Goal: Task Accomplishment & Management: Manage account settings

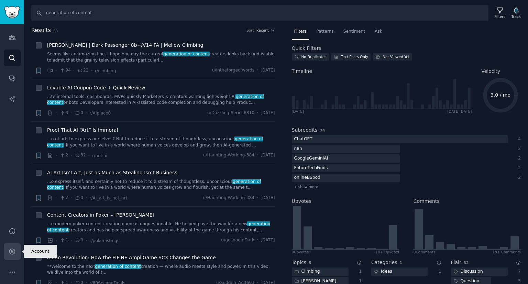
click at [17, 249] on link "Account" at bounding box center [12, 251] width 17 height 17
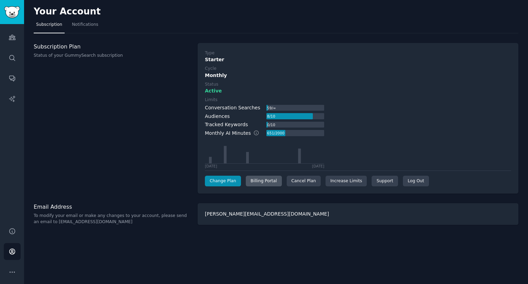
click at [262, 182] on div "Billing Portal" at bounding box center [264, 181] width 36 height 11
click at [295, 182] on div "Cancel Plan" at bounding box center [304, 181] width 34 height 11
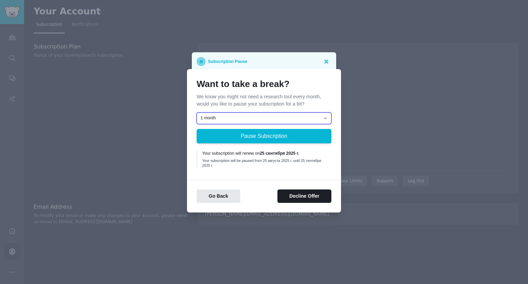
click at [324, 116] on select "1 month 2 months 3 months Choose a custom date to resume" at bounding box center [264, 118] width 135 height 12
select select "[object Object]"
click at [197, 112] on select "1 month 2 months 3 months Choose a custom date to resume" at bounding box center [264, 118] width 135 height 12
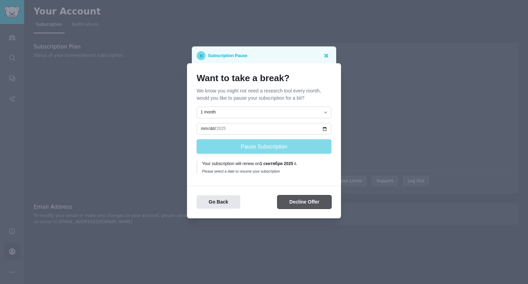
click at [288, 207] on button "Decline Offer" at bounding box center [305, 201] width 54 height 13
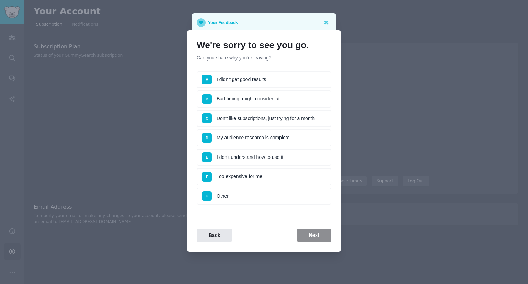
click at [278, 81] on li "A I didn't get good results" at bounding box center [264, 79] width 135 height 17
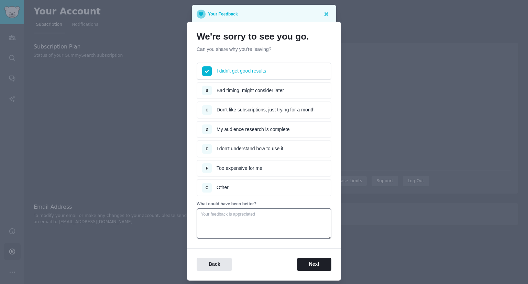
click at [275, 90] on li "B Bad timing, might consider later" at bounding box center [264, 90] width 135 height 17
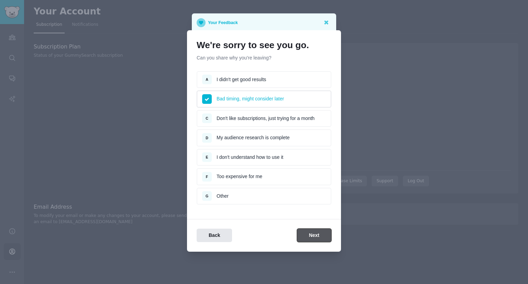
click at [309, 236] on button "Next" at bounding box center [314, 235] width 34 height 13
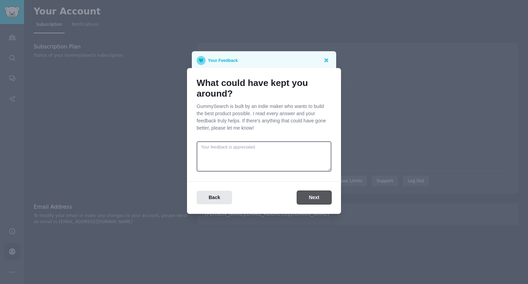
click at [314, 194] on button "Next" at bounding box center [314, 197] width 34 height 13
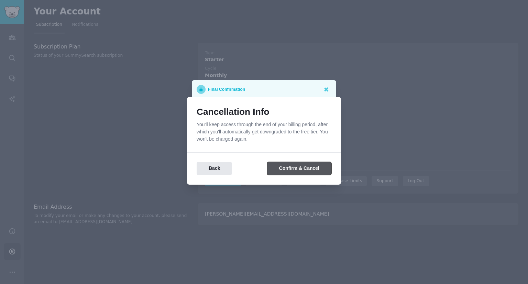
click at [292, 163] on button "Confirm & Cancel" at bounding box center [299, 168] width 64 height 13
